Goal: Information Seeking & Learning: Learn about a topic

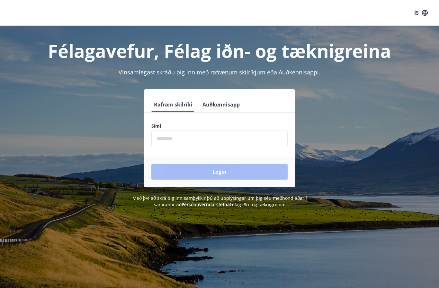
click at [186, 137] on input "phone" at bounding box center [219, 139] width 136 height 16
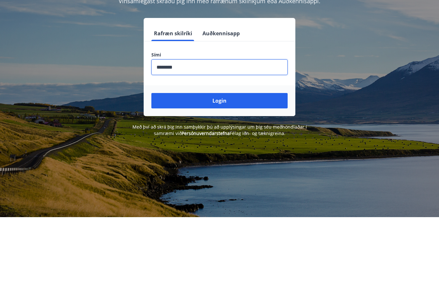
type input "********"
click at [223, 164] on button "Login" at bounding box center [219, 171] width 136 height 15
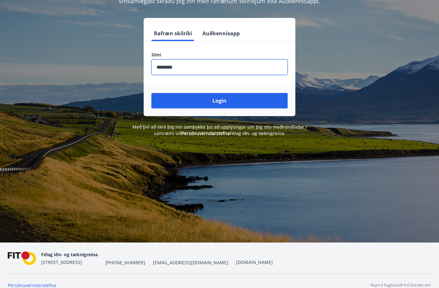
scroll to position [71, 0]
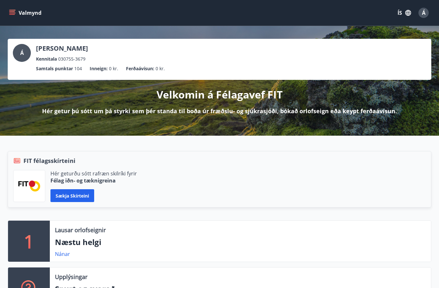
click at [11, 14] on icon "menu" at bounding box center [12, 14] width 6 height 1
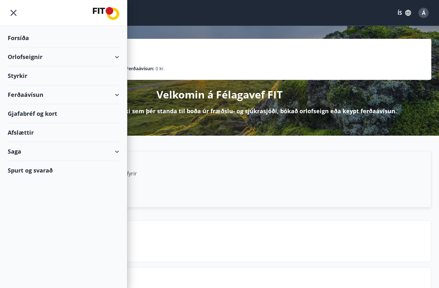
click at [44, 58] on div "Orlofseignir" at bounding box center [63, 57] width 111 height 19
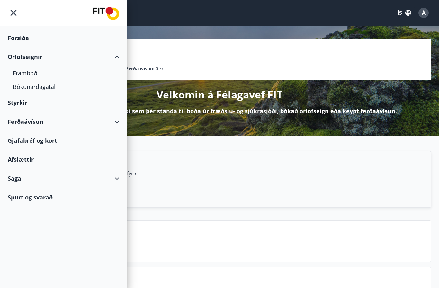
click at [35, 77] on div "Framboð" at bounding box center [63, 73] width 101 height 13
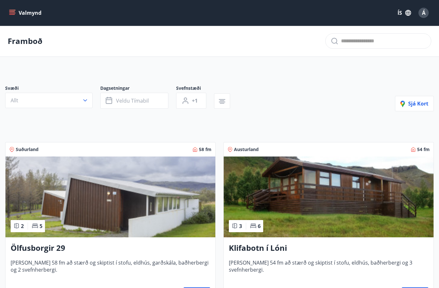
click at [16, 9] on button "Valmynd" at bounding box center [26, 13] width 36 height 12
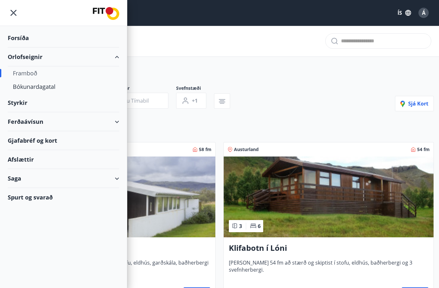
click at [49, 88] on div "Bókunardagatal" at bounding box center [63, 86] width 101 height 13
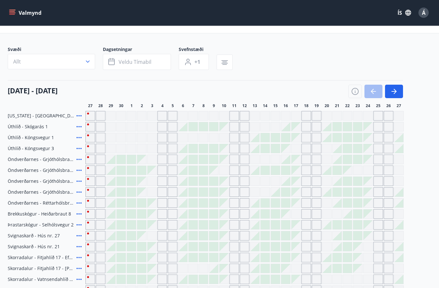
scroll to position [22, 0]
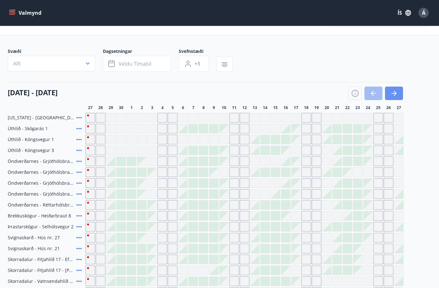
click at [396, 96] on icon "button" at bounding box center [394, 94] width 8 height 8
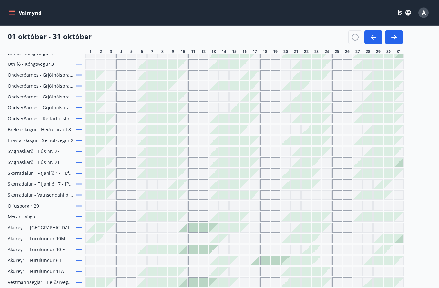
scroll to position [102, 0]
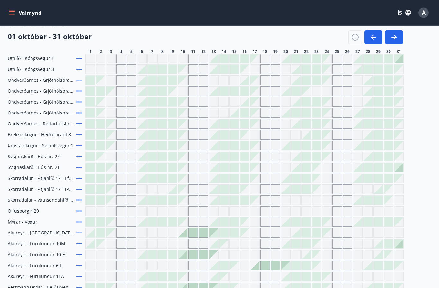
click at [392, 41] on icon "button" at bounding box center [394, 37] width 8 height 8
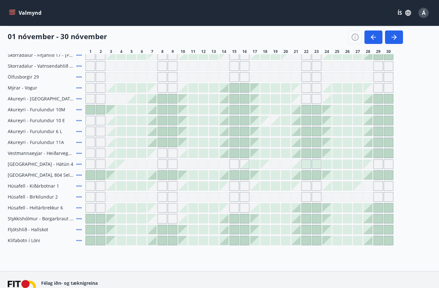
scroll to position [246, 0]
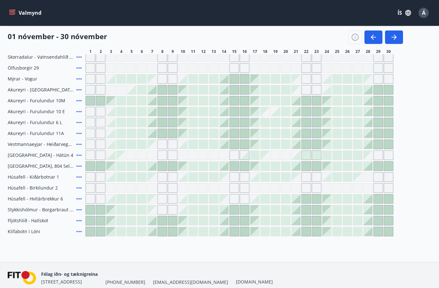
click at [391, 40] on icon "button" at bounding box center [394, 37] width 8 height 8
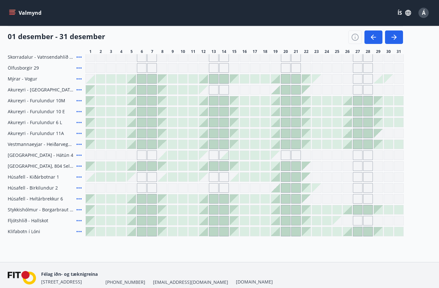
click at [394, 34] on icon "button" at bounding box center [394, 37] width 8 height 8
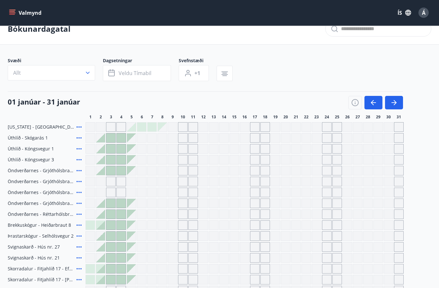
scroll to position [0, 0]
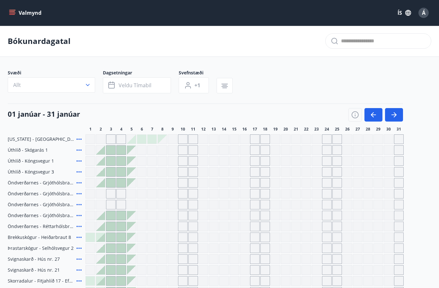
click at [10, 12] on icon "menu" at bounding box center [12, 11] width 6 height 1
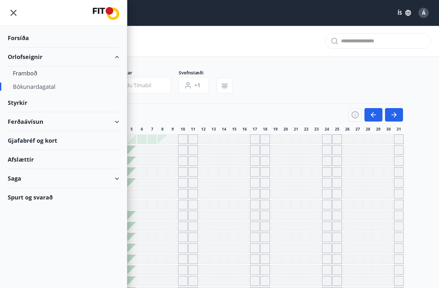
click at [53, 146] on div "Gjafabréf og kort" at bounding box center [63, 140] width 111 height 19
click at [32, 123] on div "Ferðaávísun" at bounding box center [63, 121] width 111 height 19
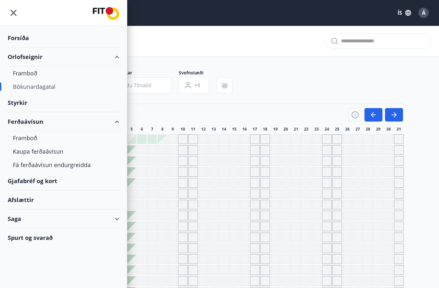
click at [48, 151] on div "Kaupa ferðaávísun" at bounding box center [63, 151] width 101 height 13
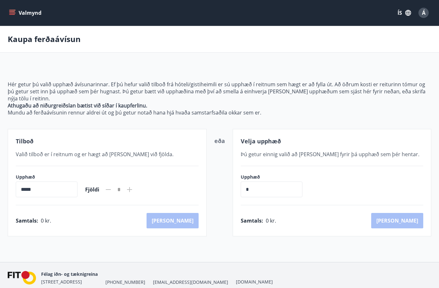
click at [14, 14] on icon "menu" at bounding box center [12, 14] width 6 height 1
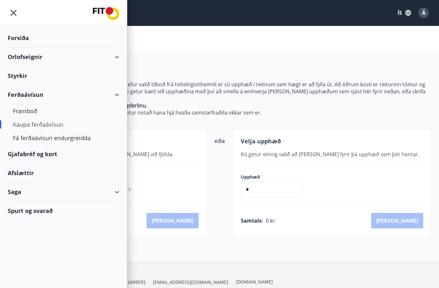
click at [63, 214] on div "Spurt og svarað" at bounding box center [63, 211] width 111 height 19
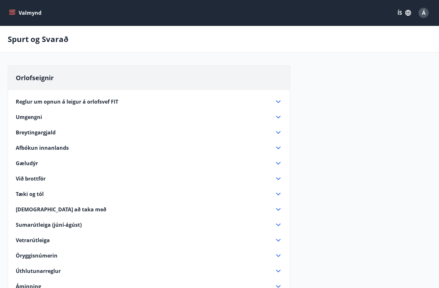
click at [275, 149] on icon at bounding box center [278, 148] width 8 height 8
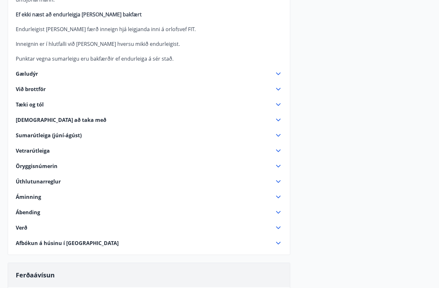
scroll to position [253, 0]
click at [274, 70] on icon at bounding box center [278, 74] width 8 height 8
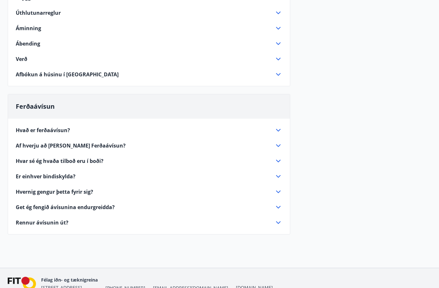
scroll to position [304, 0]
click at [271, 133] on div "Hvað er ferðaávísun?" at bounding box center [145, 130] width 259 height 7
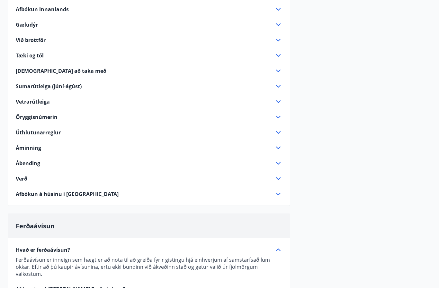
scroll to position [139, 0]
click at [276, 135] on icon at bounding box center [278, 133] width 8 height 8
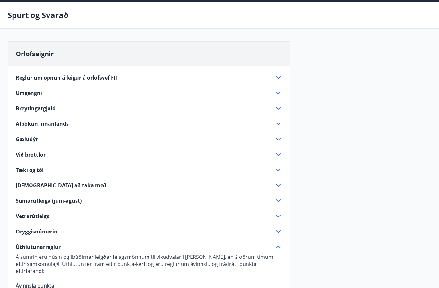
scroll to position [0, 0]
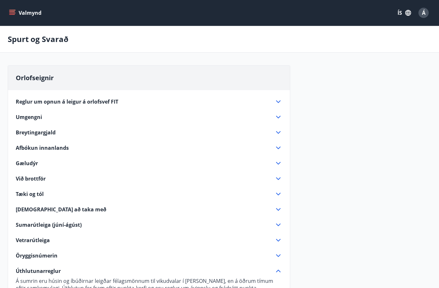
click at [16, 13] on button "Valmynd" at bounding box center [26, 13] width 36 height 12
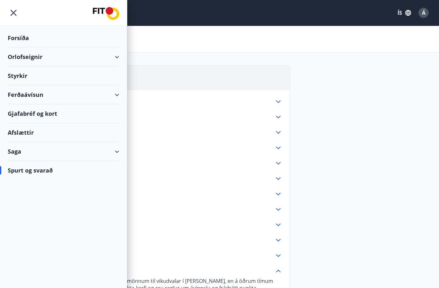
click at [21, 76] on div "Styrkir" at bounding box center [63, 76] width 111 height 19
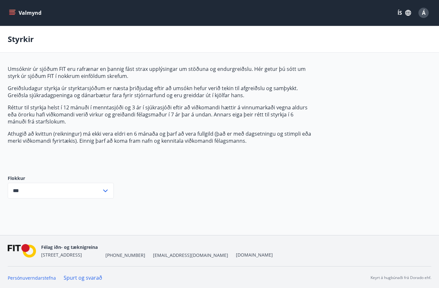
type input "***"
click at [13, 14] on icon "menu" at bounding box center [12, 14] width 6 height 1
click at [399, 89] on div "Umsóknir úr sjóðum FIT eru rafrænar en þannig fást strax upplýsingar um stöðuna…" at bounding box center [219, 137] width 423 height 143
click at [426, 13] on div "Á" at bounding box center [423, 13] width 10 height 10
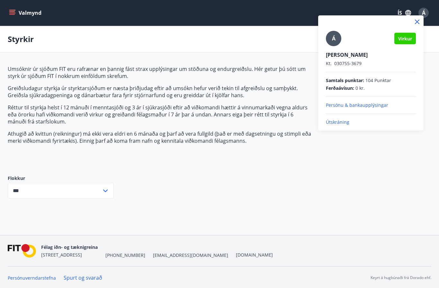
click at [341, 123] on p "Útskráning" at bounding box center [371, 122] width 90 height 6
